Goal: Entertainment & Leisure: Consume media (video, audio)

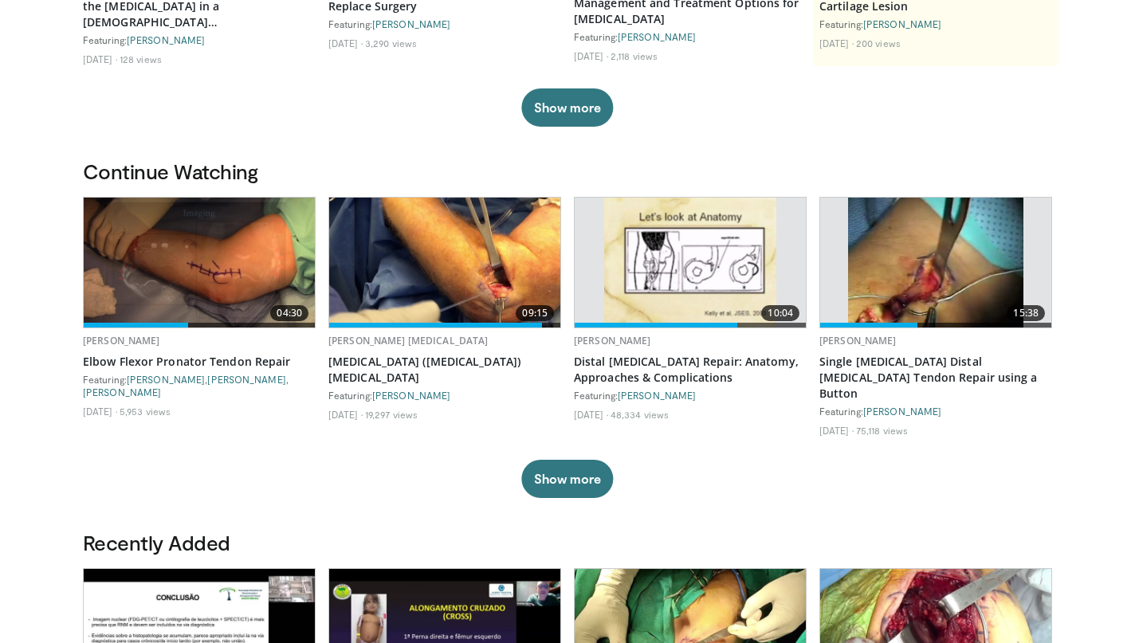
scroll to position [336, 0]
click at [580, 477] on button "Show more" at bounding box center [567, 479] width 92 height 38
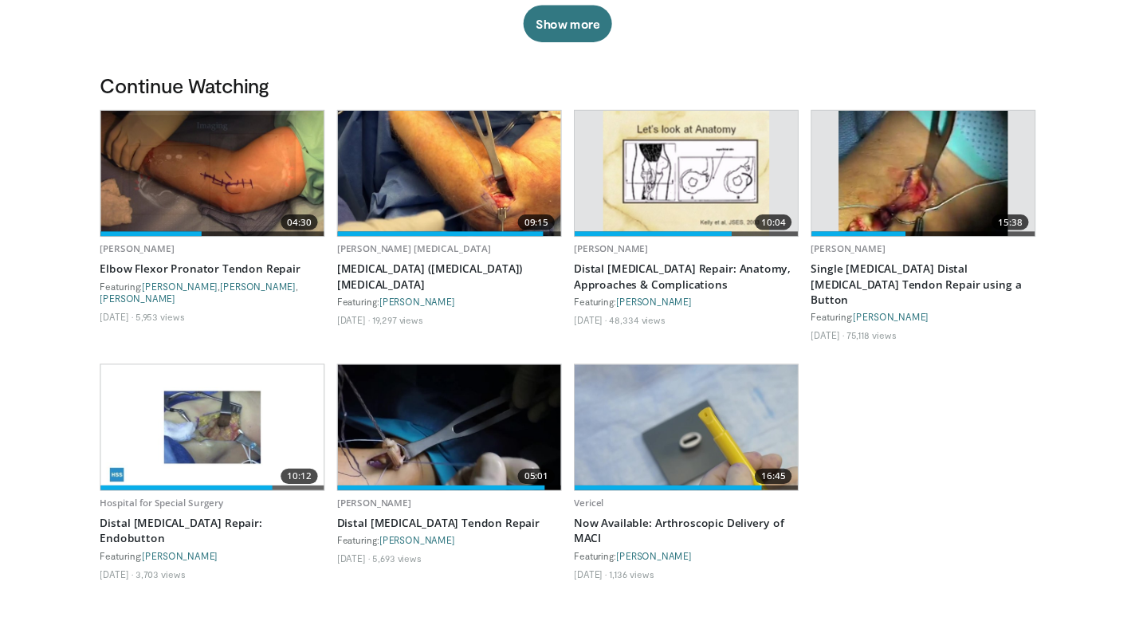
scroll to position [418, 0]
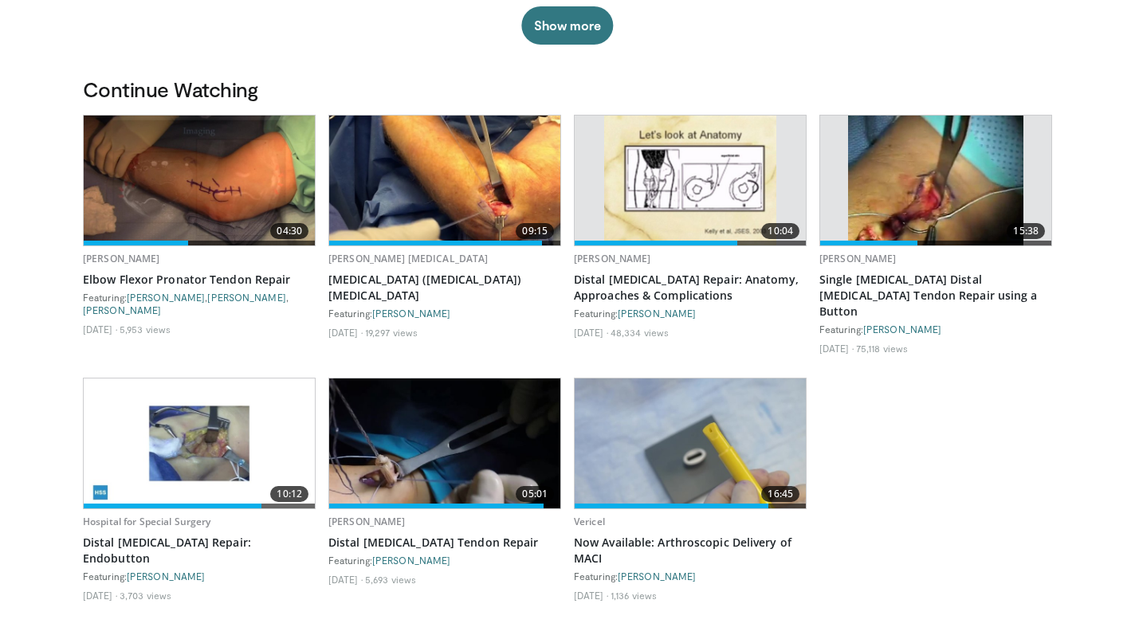
click at [191, 431] on img at bounding box center [199, 444] width 231 height 130
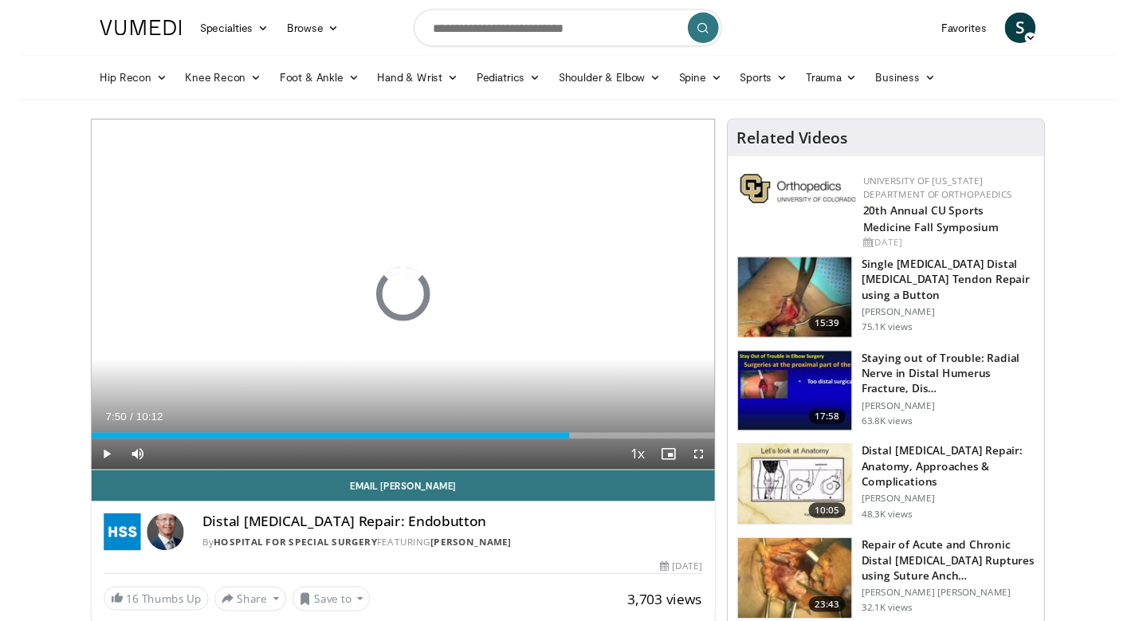
scroll to position [18, 0]
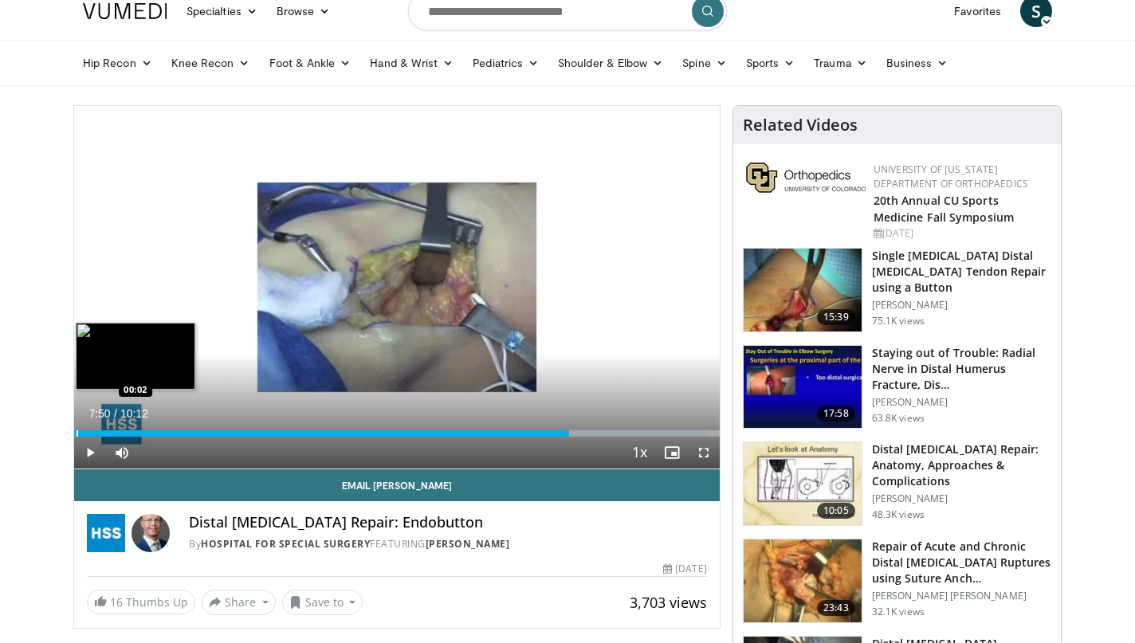
click at [77, 433] on div "Progress Bar" at bounding box center [78, 433] width 2 height 6
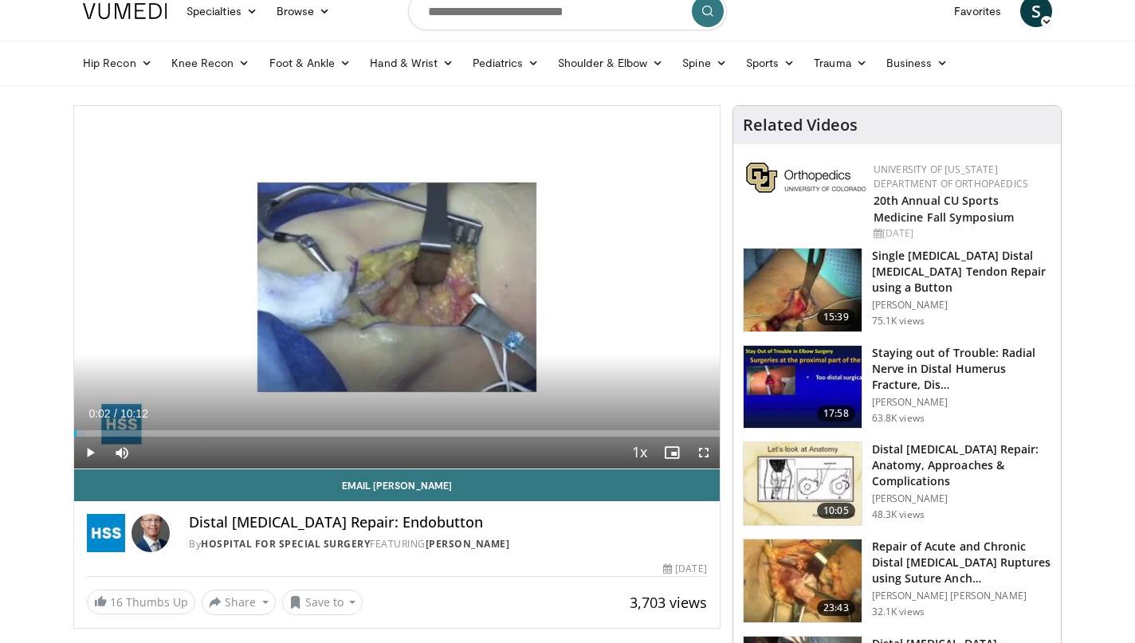
click at [93, 455] on span "Video Player" at bounding box center [90, 453] width 32 height 32
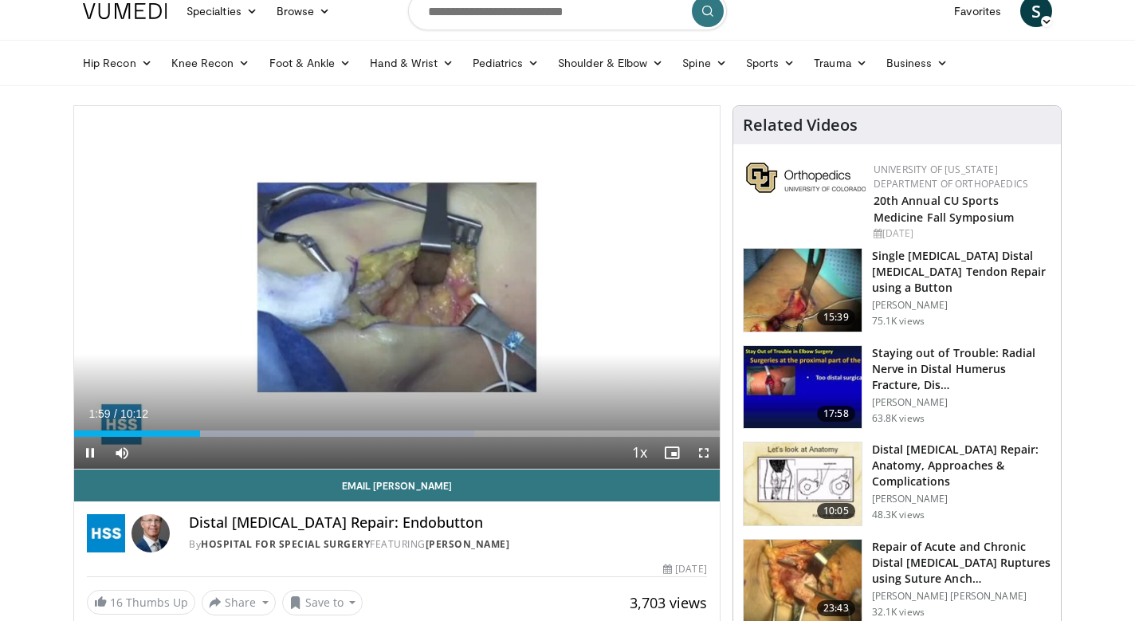
click at [88, 449] on span "Video Player" at bounding box center [90, 453] width 32 height 32
